Goal: Information Seeking & Learning: Learn about a topic

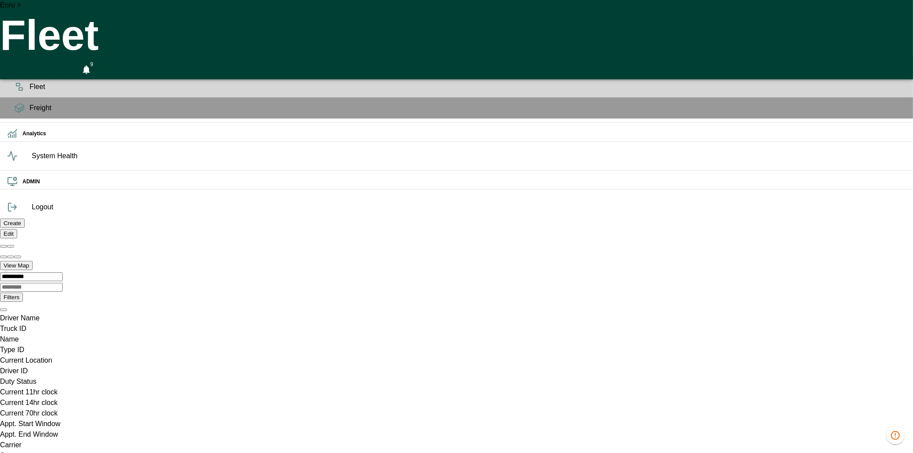
scroll to position [0, 178]
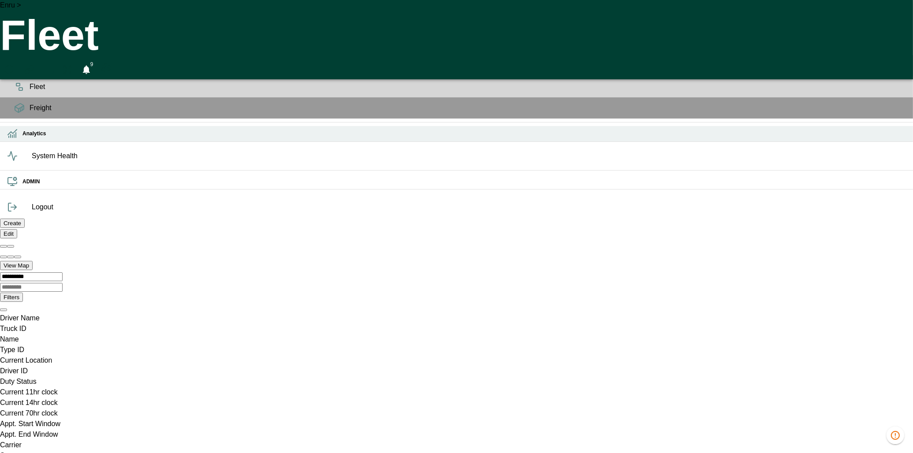
click at [18, 139] on icon at bounding box center [12, 133] width 11 height 11
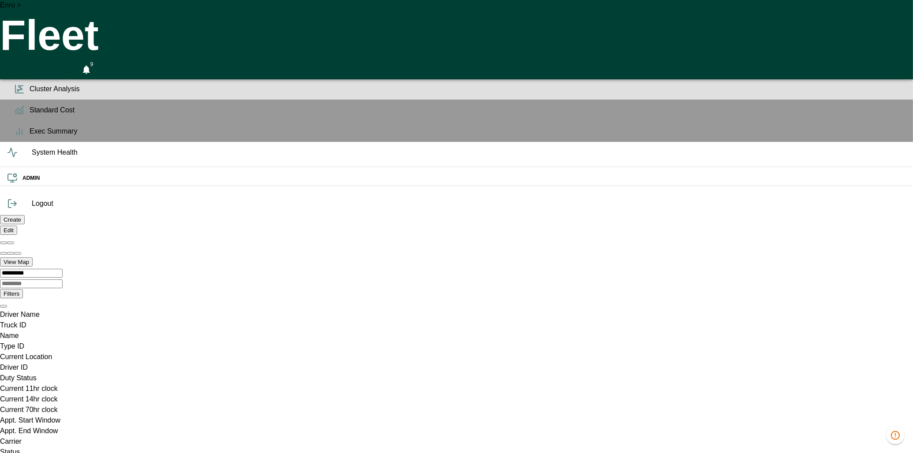
click at [30, 94] on span "Cluster Analysis" at bounding box center [468, 89] width 876 height 11
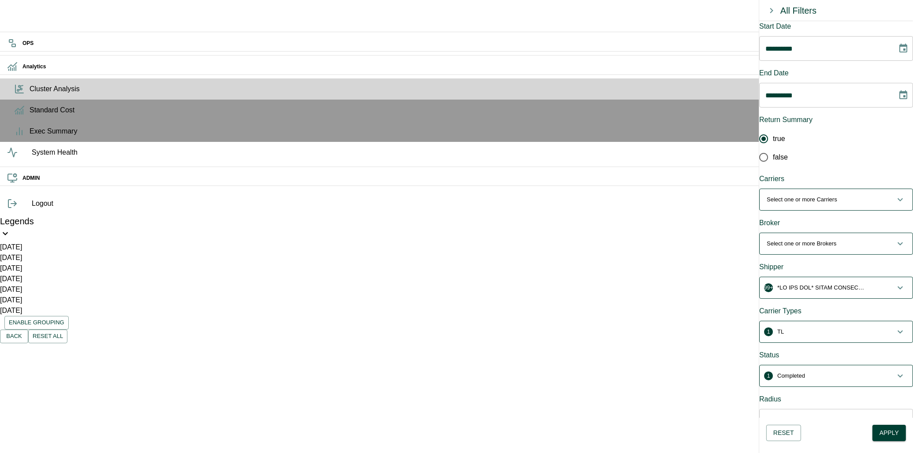
click at [895, 194] on icon "button" at bounding box center [900, 199] width 11 height 11
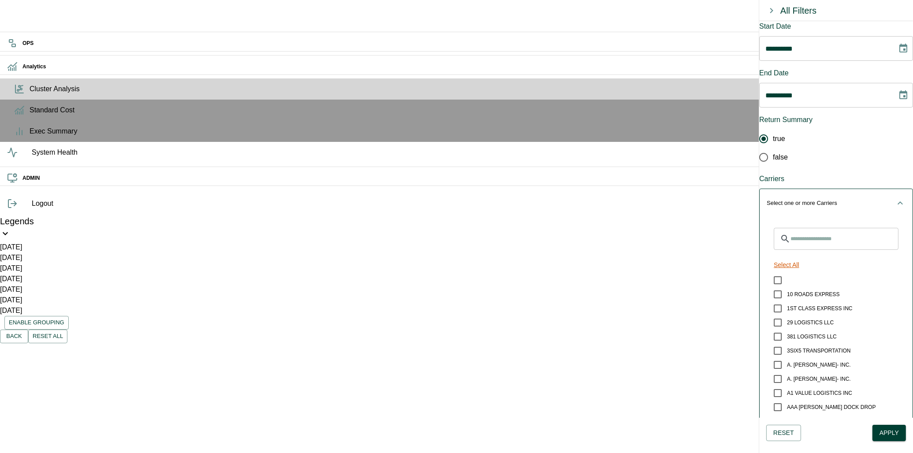
click at [797, 257] on button "Select All" at bounding box center [786, 265] width 33 height 16
click at [895, 198] on icon "button" at bounding box center [900, 203] width 11 height 11
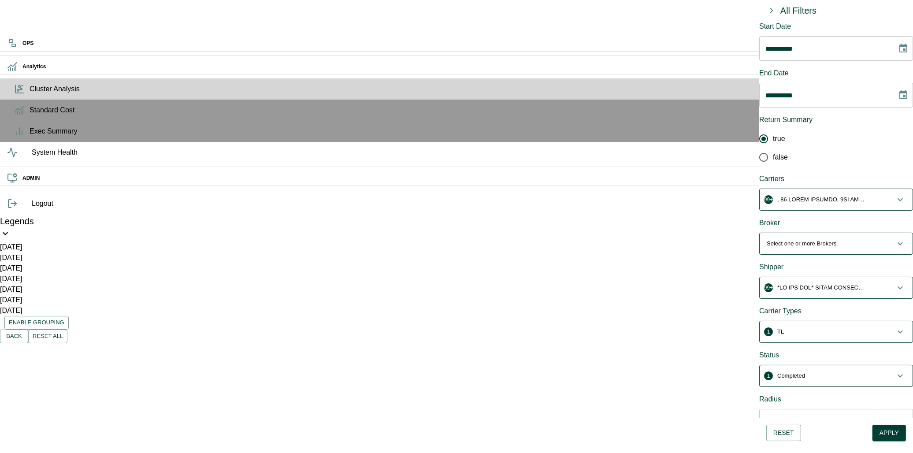
click at [895, 238] on icon "button" at bounding box center [900, 243] width 11 height 11
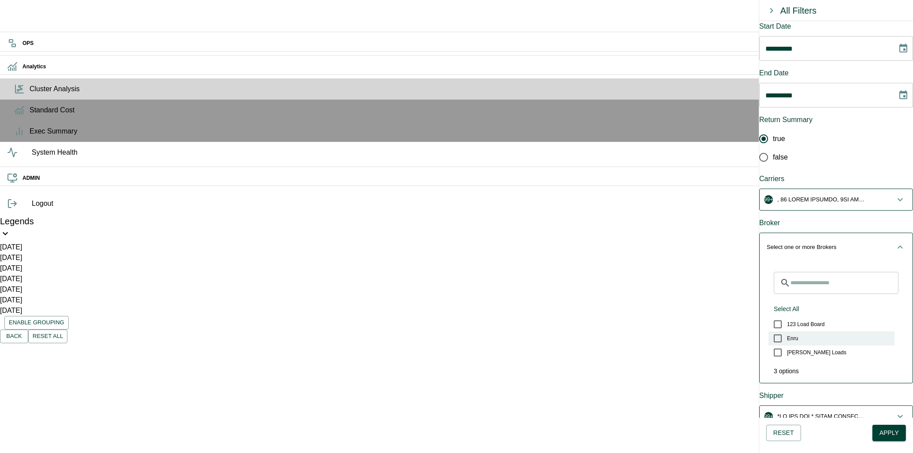
click at [798, 334] on span "Enru" at bounding box center [792, 338] width 11 height 8
click at [895, 242] on icon "button" at bounding box center [900, 247] width 11 height 11
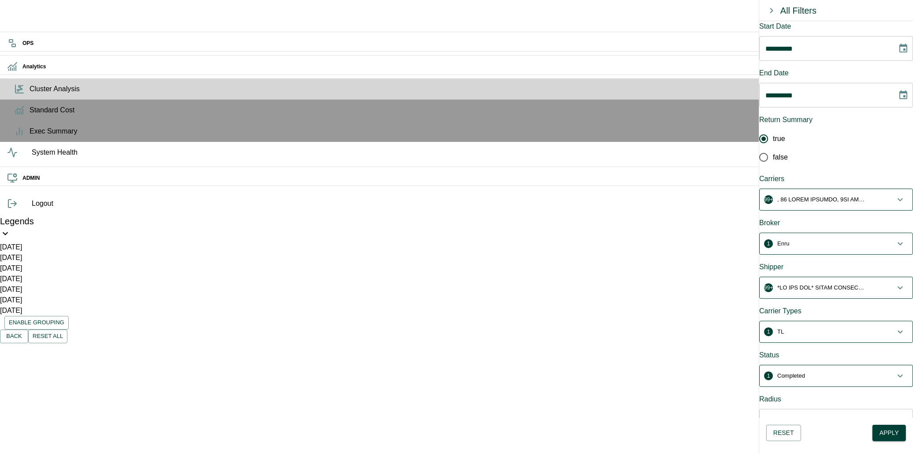
click at [897, 286] on icon "button" at bounding box center [899, 287] width 5 height 3
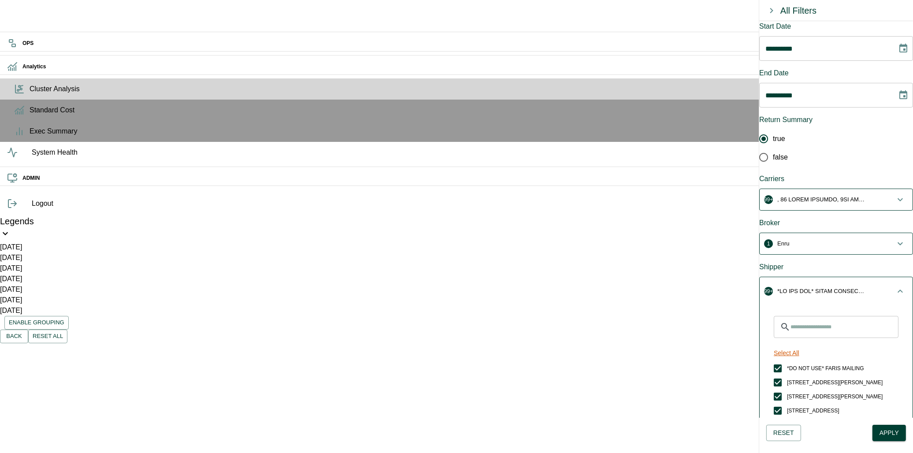
click at [801, 345] on button "Select All" at bounding box center [786, 353] width 33 height 16
click at [895, 286] on icon "button" at bounding box center [900, 291] width 11 height 11
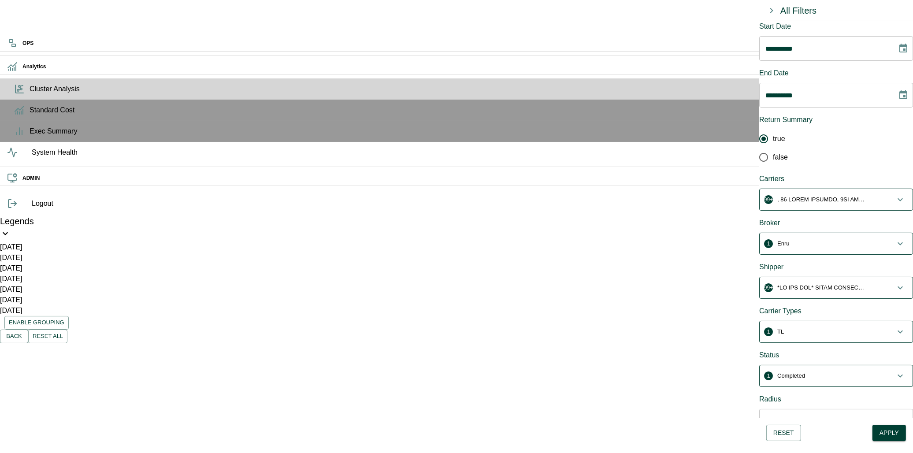
click at [897, 286] on icon "button" at bounding box center [899, 287] width 5 height 3
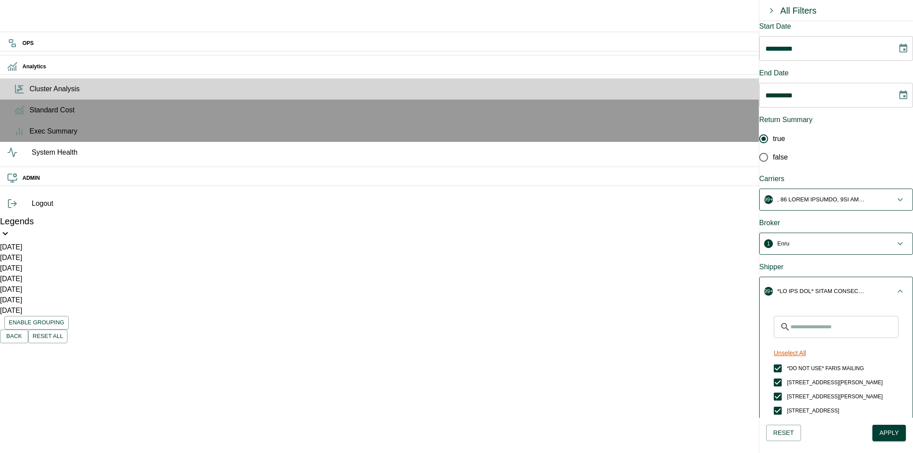
click at [809, 345] on button "Unselect All" at bounding box center [789, 353] width 39 height 16
click at [803, 345] on button "Select All" at bounding box center [786, 353] width 33 height 16
click at [802, 386] on span "123 Load Board" at bounding box center [805, 390] width 37 height 8
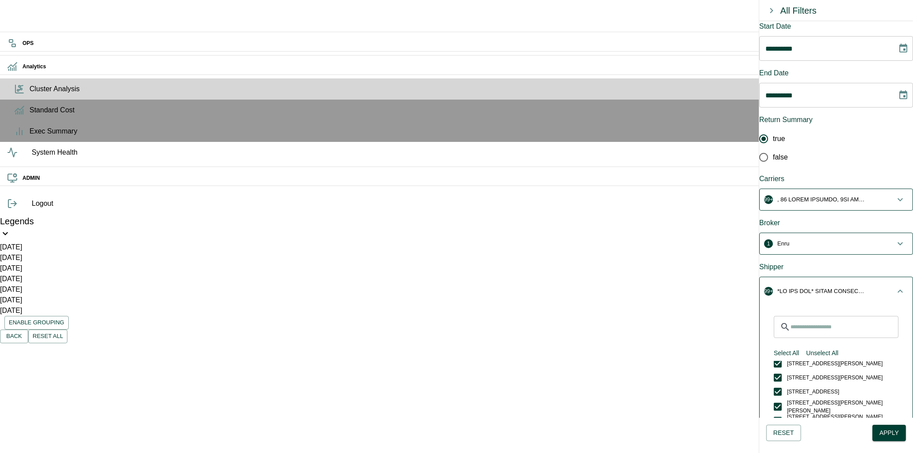
click at [823, 316] on input "Search for Shippers" at bounding box center [844, 327] width 108 height 22
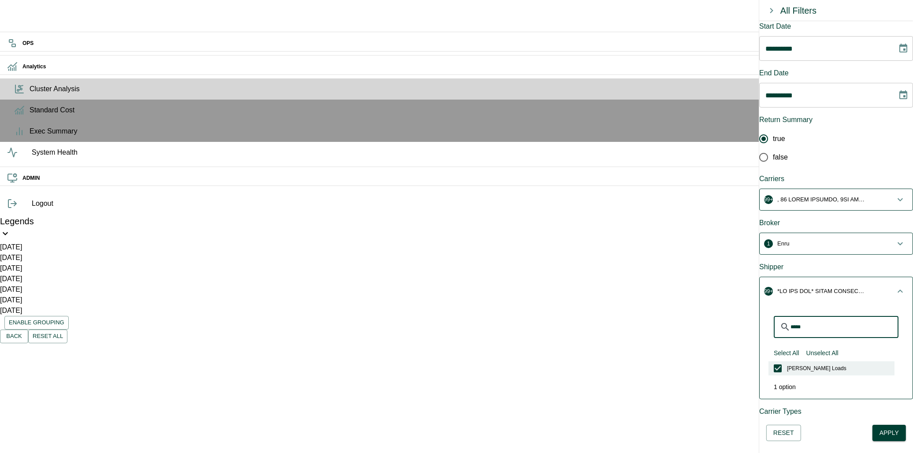
type input "*****"
click at [897, 289] on icon "button" at bounding box center [899, 290] width 5 height 3
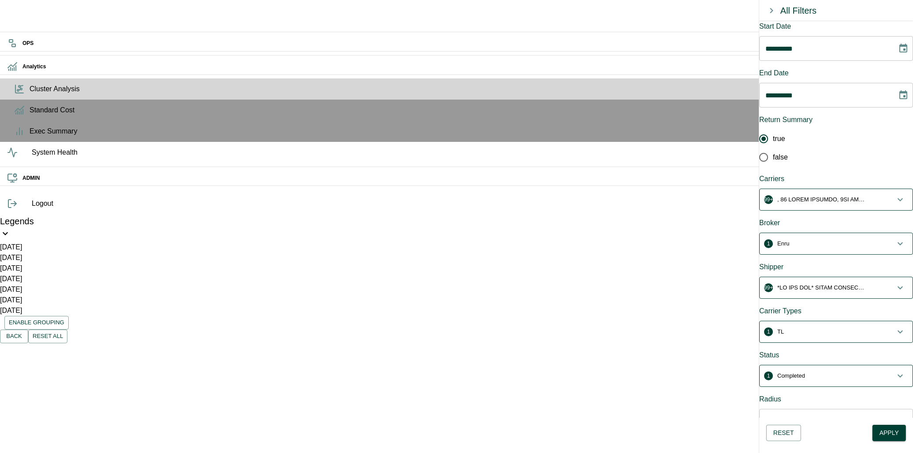
scroll to position [25, 0]
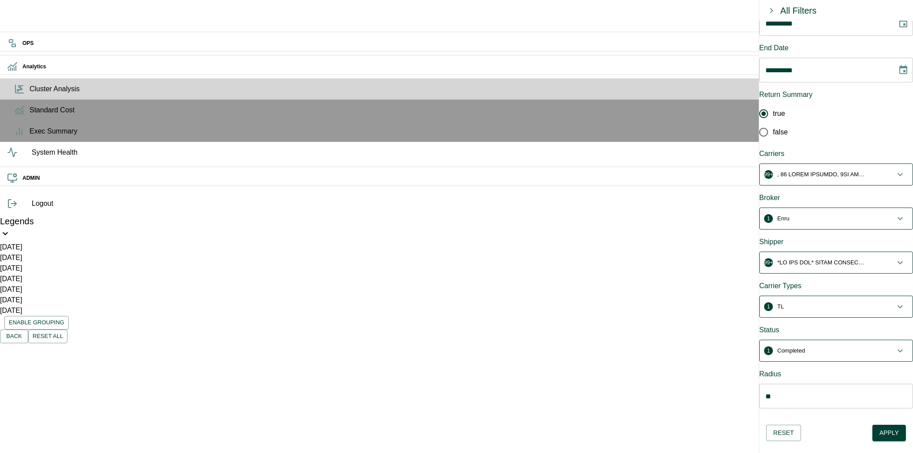
click at [897, 296] on button "1 TL" at bounding box center [836, 306] width 153 height 21
click at [895, 305] on icon "button" at bounding box center [900, 310] width 11 height 11
drag, startPoint x: 785, startPoint y: 355, endPoint x: 754, endPoint y: 357, distance: 31.3
click at [848, 369] on div "Radius" at bounding box center [836, 374] width 154 height 11
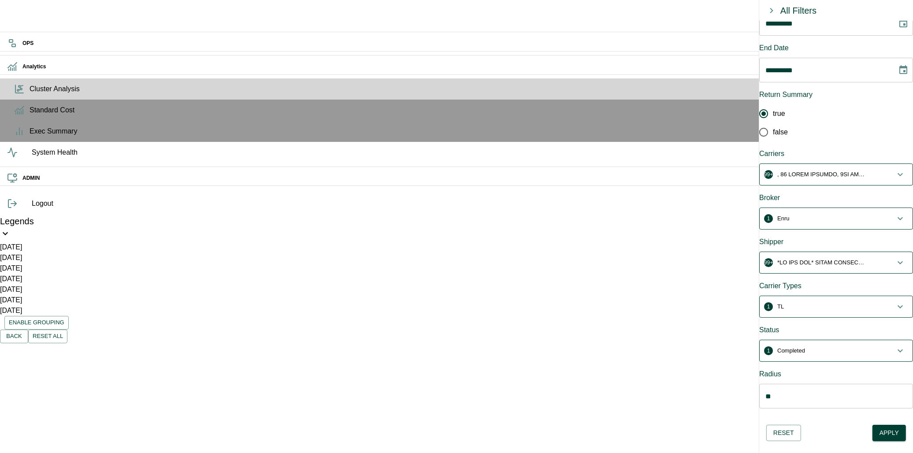
click at [786, 433] on button "Reset" at bounding box center [783, 433] width 35 height 16
click at [877, 170] on span "Select one or more Carriers" at bounding box center [831, 174] width 128 height 9
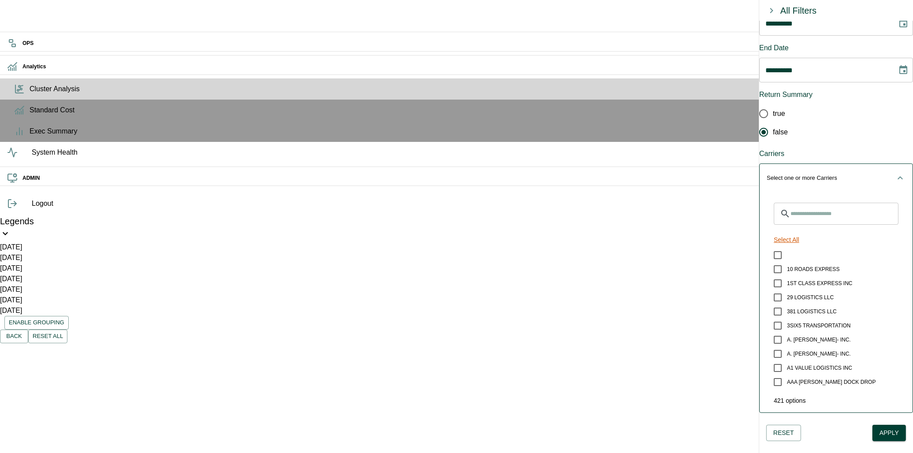
click at [792, 232] on button "Select All" at bounding box center [786, 240] width 33 height 16
click at [895, 173] on icon "button" at bounding box center [900, 178] width 11 height 11
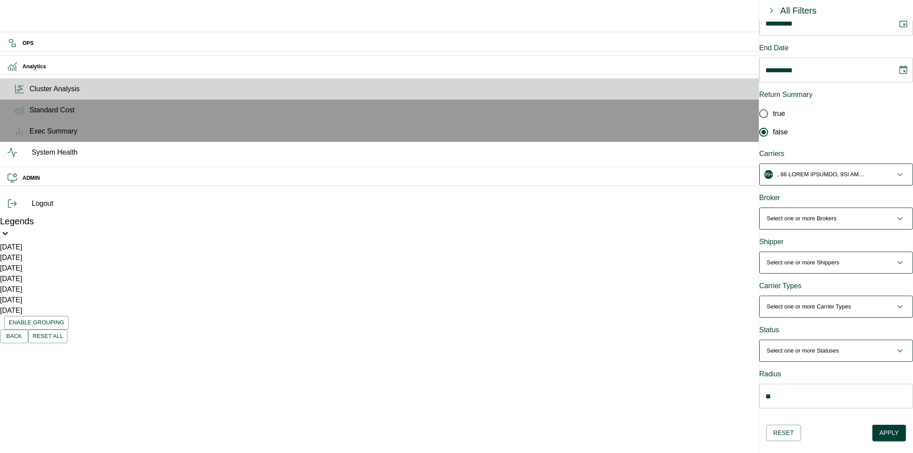
click at [873, 214] on span "Select one or more Brokers" at bounding box center [831, 218] width 128 height 9
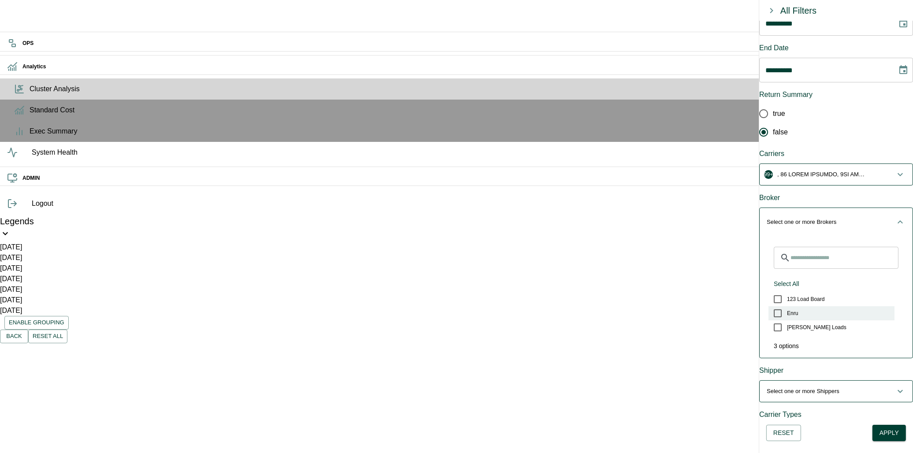
click at [798, 309] on span "Enru" at bounding box center [792, 313] width 11 height 8
click at [809, 323] on span "[PERSON_NAME] Loads" at bounding box center [816, 327] width 59 height 8
click at [895, 217] on icon "button" at bounding box center [900, 222] width 11 height 11
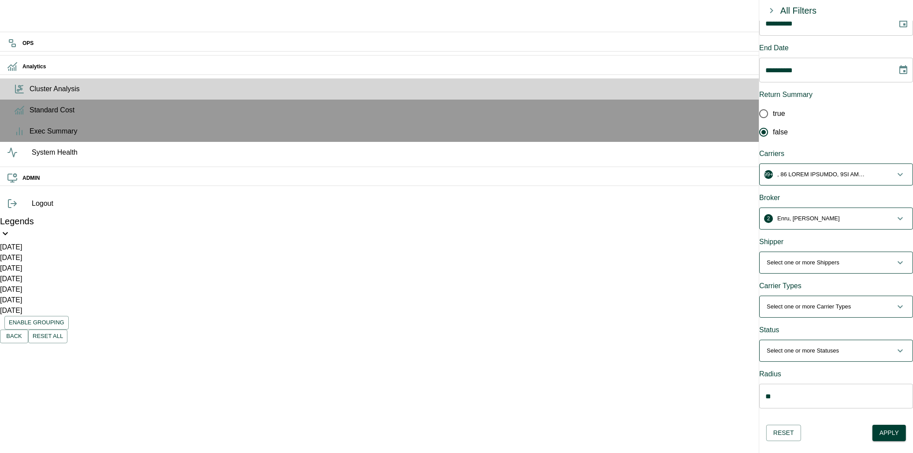
click at [861, 252] on button "Select one or more Shippers" at bounding box center [836, 262] width 153 height 21
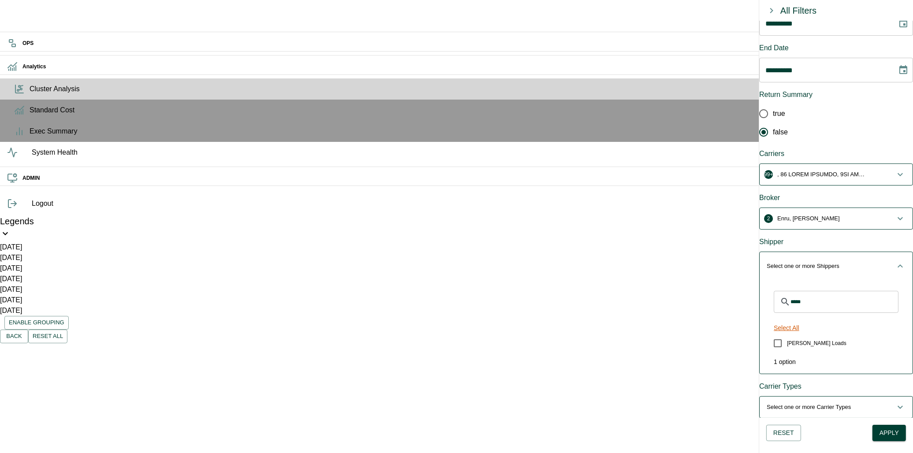
click at [803, 320] on button "Select All" at bounding box center [786, 328] width 33 height 16
click at [895, 169] on icon "button" at bounding box center [900, 174] width 11 height 11
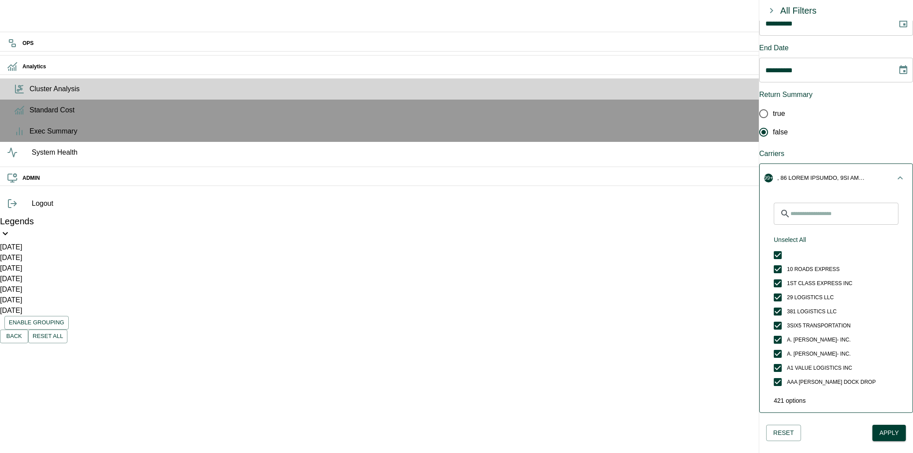
click at [895, 173] on icon "button" at bounding box center [900, 178] width 11 height 11
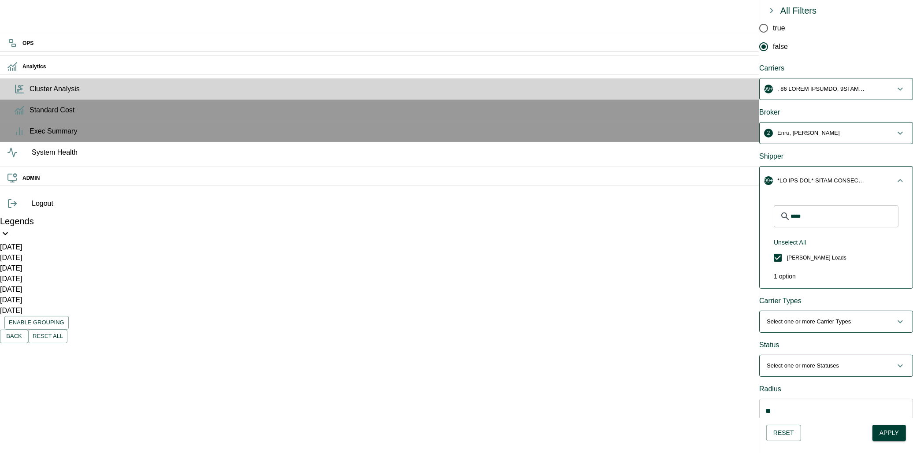
scroll to position [112, 0]
click at [895, 315] on icon "button" at bounding box center [900, 320] width 11 height 11
click at [895, 319] on icon "button" at bounding box center [900, 324] width 11 height 11
click at [895, 126] on icon "button" at bounding box center [900, 131] width 11 height 11
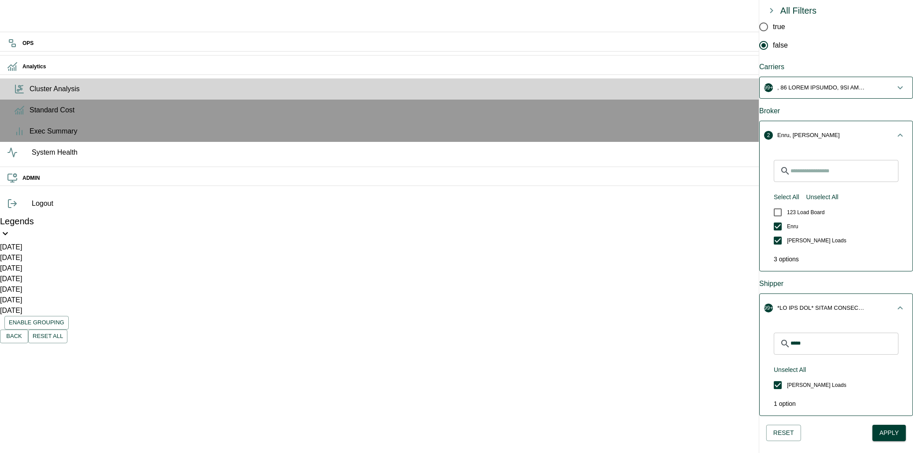
click at [895, 303] on icon "button" at bounding box center [900, 308] width 11 height 11
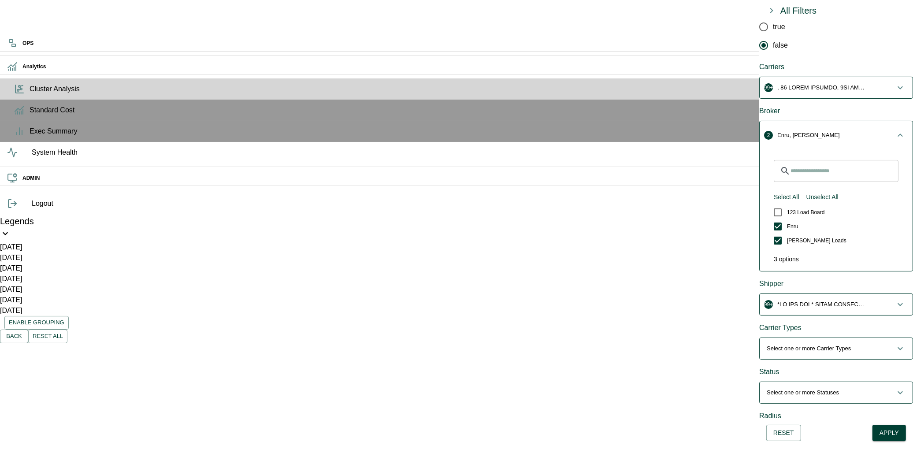
click at [895, 299] on icon "button" at bounding box center [900, 304] width 11 height 11
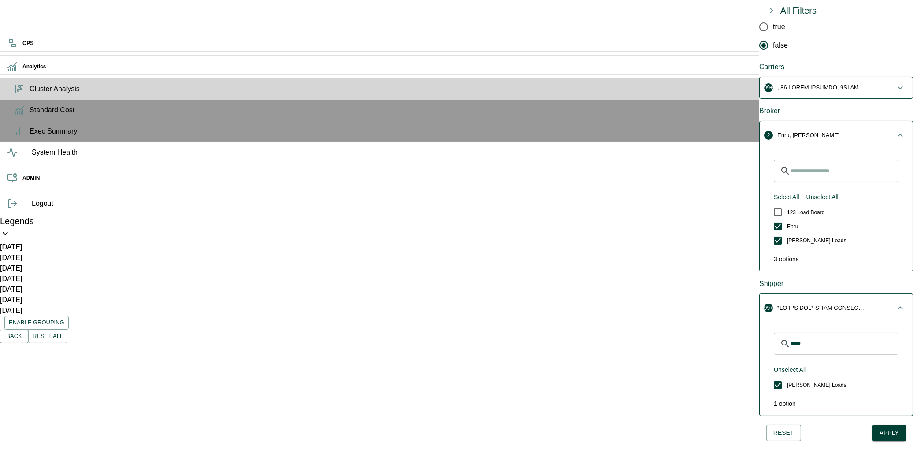
click at [829, 333] on input "*****" at bounding box center [844, 344] width 108 height 22
click at [895, 303] on icon "button" at bounding box center [900, 308] width 11 height 11
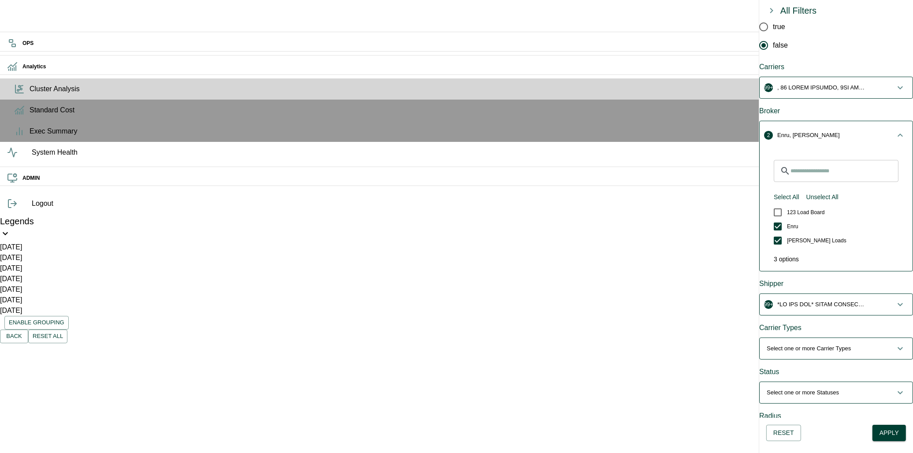
click at [895, 299] on icon "button" at bounding box center [900, 304] width 11 height 11
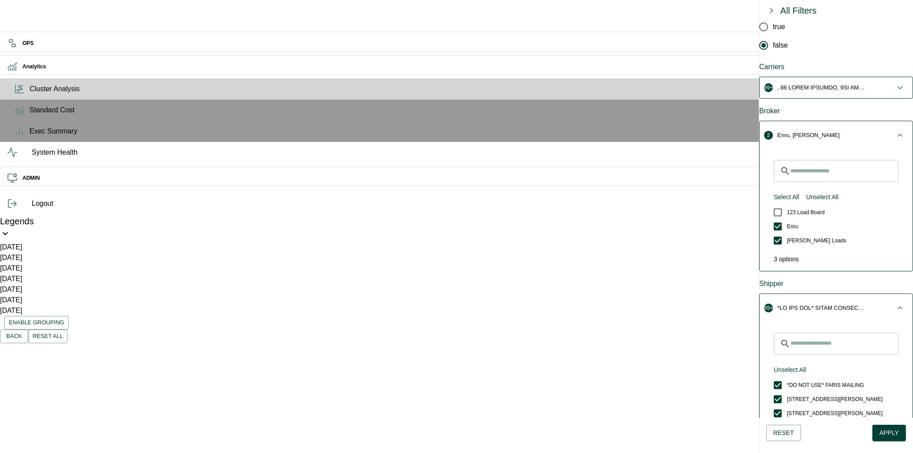
click at [812, 452] on span "123 Load Board" at bounding box center [805, 456] width 37 height 8
click at [895, 303] on icon "button" at bounding box center [900, 308] width 11 height 11
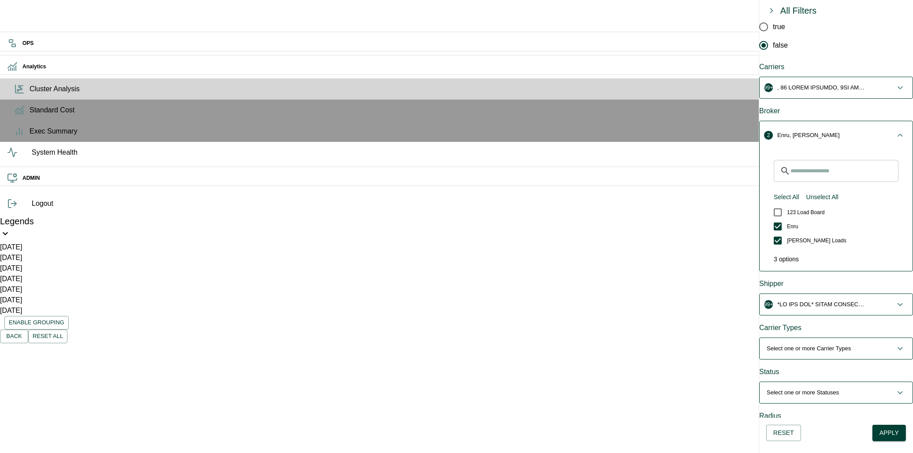
click at [895, 343] on icon "button" at bounding box center [900, 348] width 11 height 11
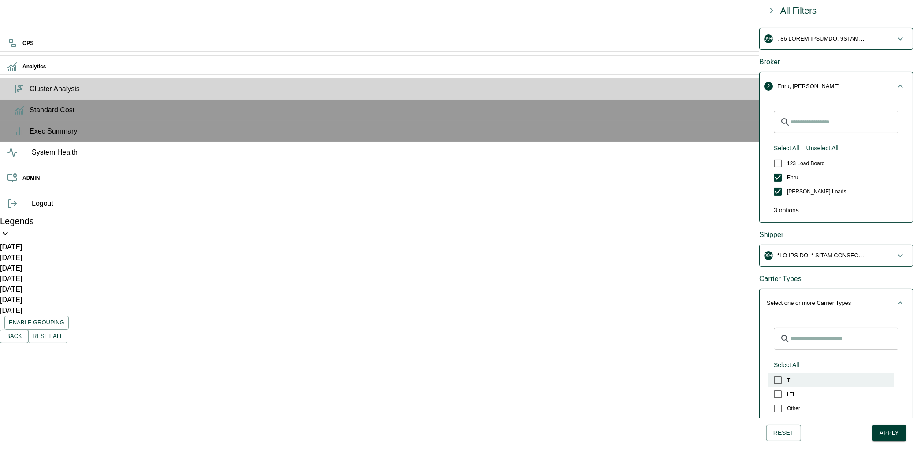
click at [816, 373] on label "TL" at bounding box center [831, 380] width 126 height 14
click at [895, 298] on icon "button" at bounding box center [900, 303] width 11 height 11
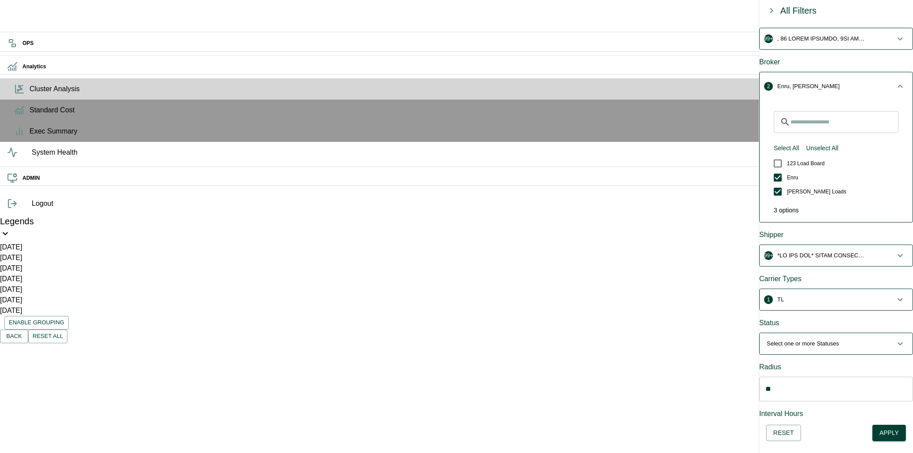
scroll to position [140, 0]
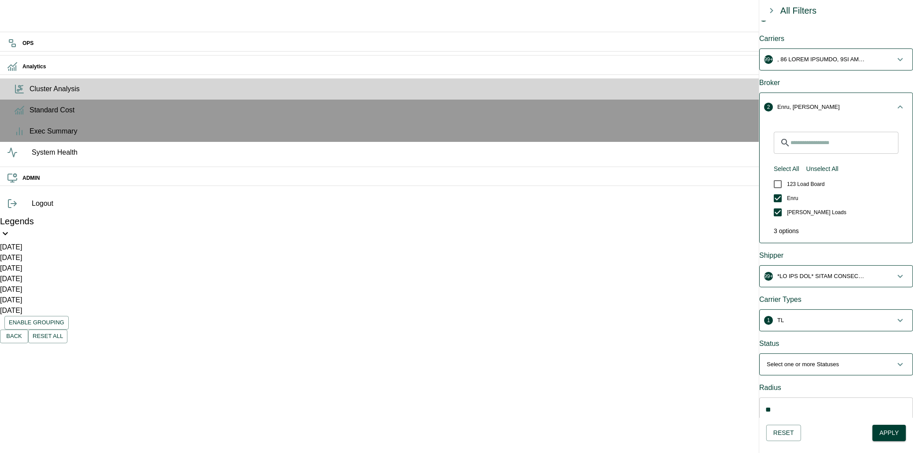
click at [884, 360] on span "Select one or more Statuses" at bounding box center [831, 364] width 128 height 9
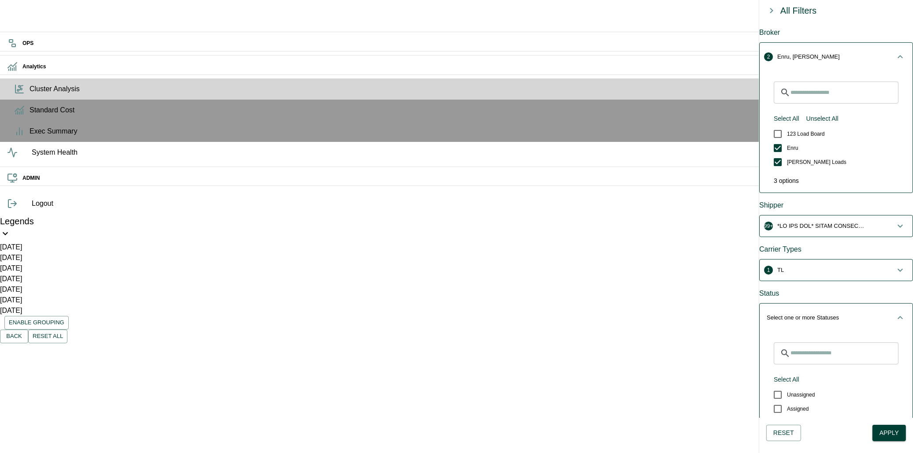
scroll to position [238, 0]
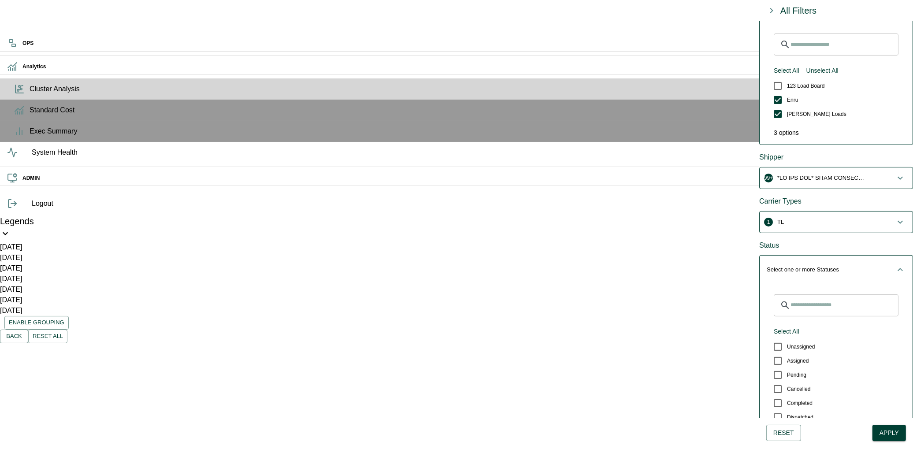
click at [829, 240] on div "Status" at bounding box center [836, 245] width 154 height 11
click at [801, 357] on span "Assigned" at bounding box center [798, 361] width 22 height 8
click at [812, 399] on span "Completed" at bounding box center [800, 403] width 26 height 8
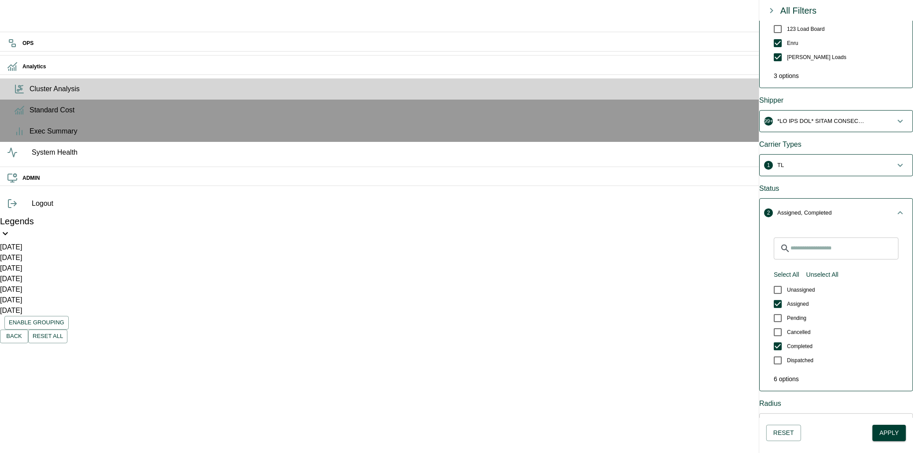
scroll to position [297, 0]
click at [895, 206] on icon "button" at bounding box center [900, 211] width 11 height 11
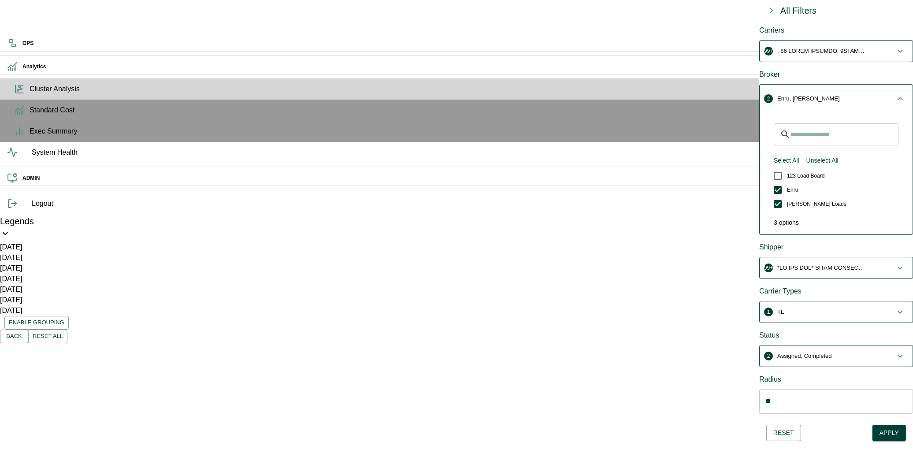
scroll to position [140, 0]
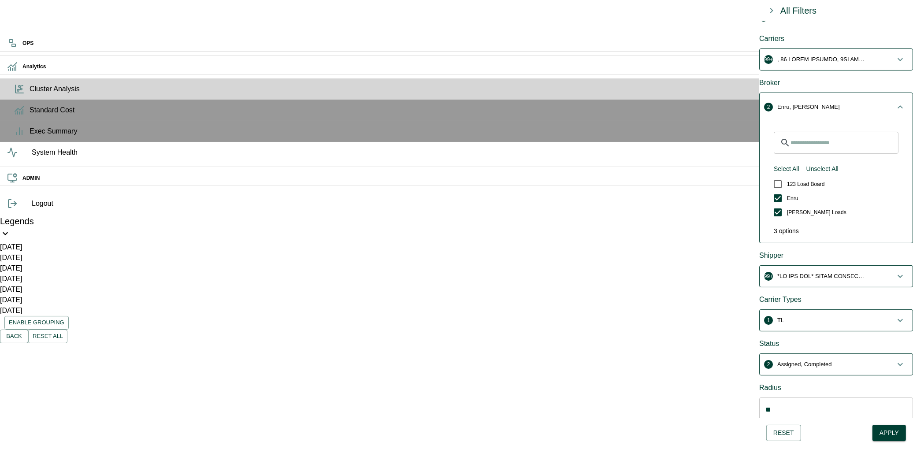
click at [895, 102] on icon "button" at bounding box center [900, 107] width 11 height 11
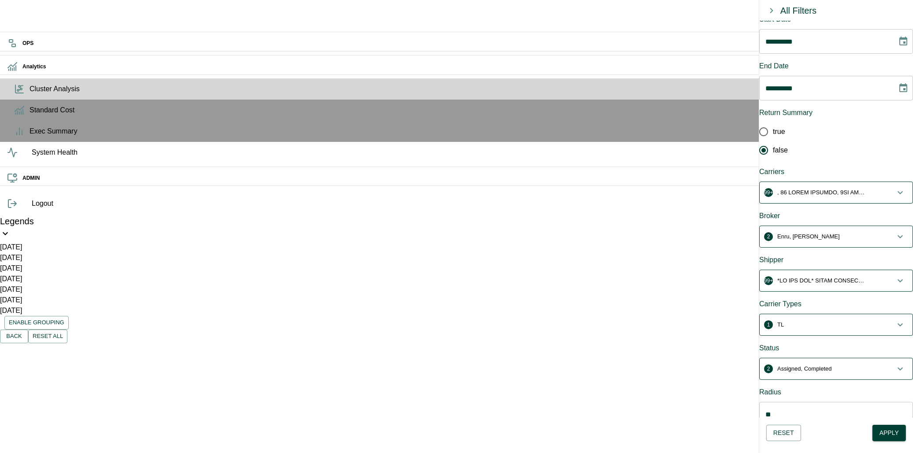
scroll to position [0, 0]
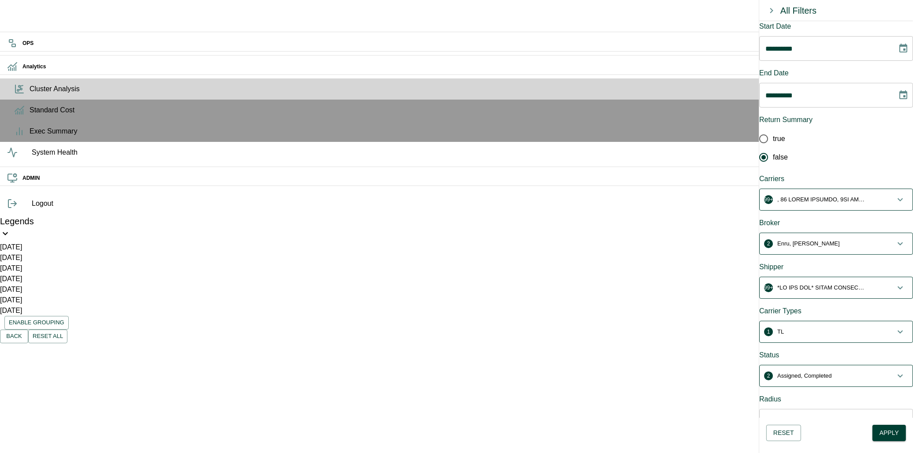
click at [898, 50] on icon "Choose date, selected date is Aug 4, 2025" at bounding box center [903, 48] width 11 height 11
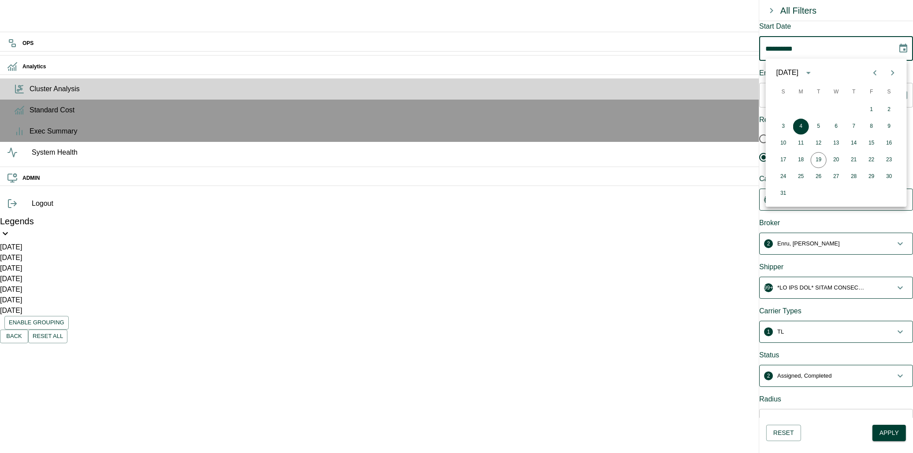
click at [875, 76] on icon "Previous month" at bounding box center [875, 72] width 11 height 11
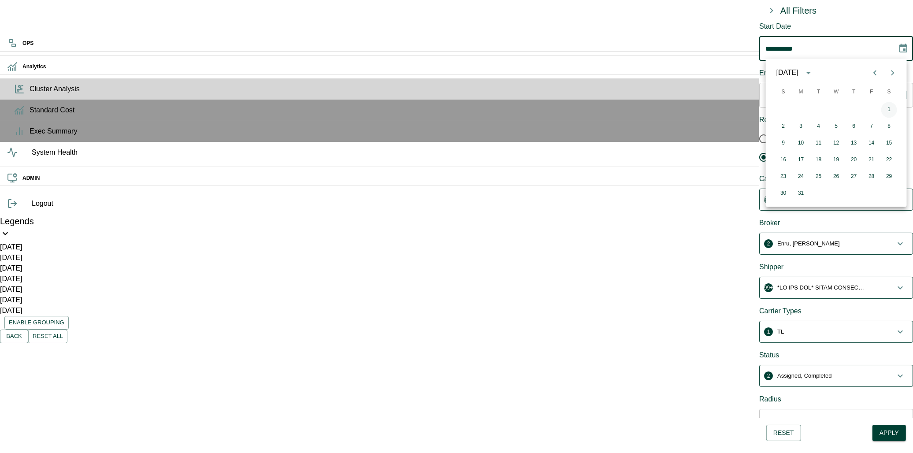
click at [887, 109] on button "1" at bounding box center [889, 110] width 16 height 16
type input "**********"
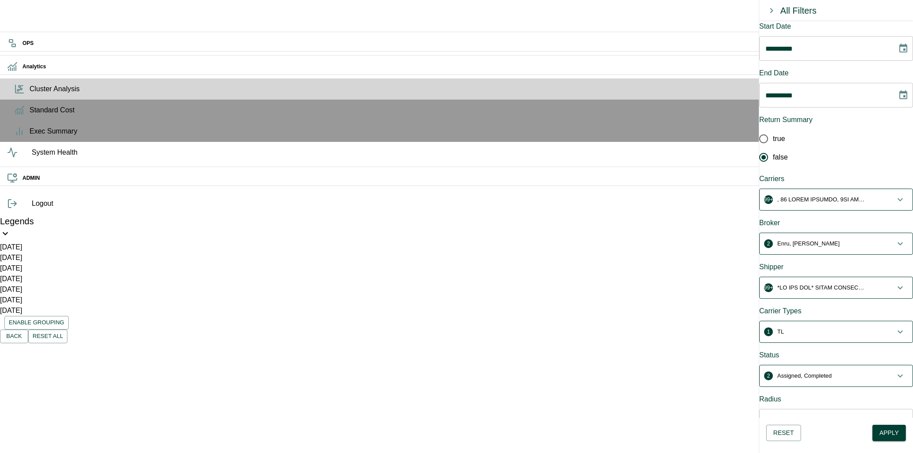
click at [898, 90] on icon "Choose date, selected date is Aug 19, 2025" at bounding box center [903, 95] width 11 height 11
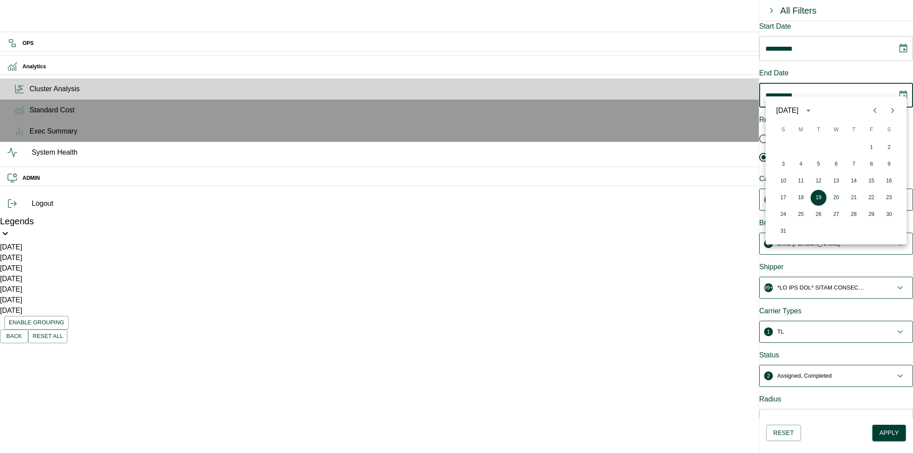
click at [877, 111] on icon "Previous month" at bounding box center [875, 110] width 11 height 11
click at [857, 215] on button "31" at bounding box center [854, 215] width 16 height 16
type input "**********"
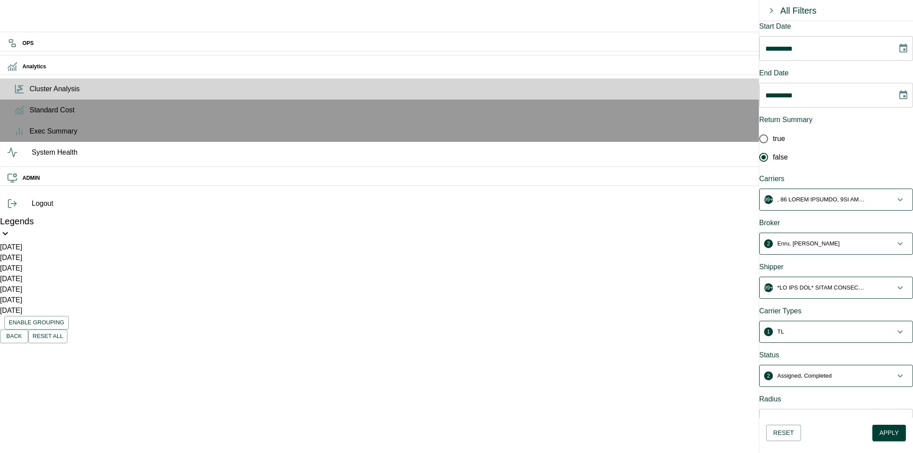
click at [785, 133] on span "true" at bounding box center [779, 138] width 12 height 11
click at [890, 433] on button "Apply" at bounding box center [888, 433] width 33 height 16
